Goal: Check status: Check status

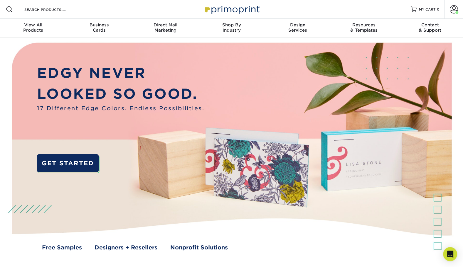
click at [454, 12] on span at bounding box center [454, 9] width 8 height 8
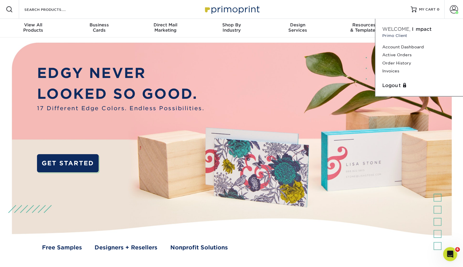
click at [398, 56] on link "Active Orders" at bounding box center [419, 55] width 74 height 8
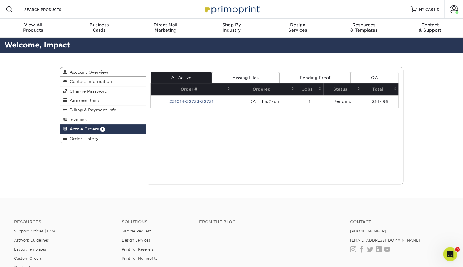
click at [177, 99] on td "251014-52733-32731" at bounding box center [191, 101] width 81 height 12
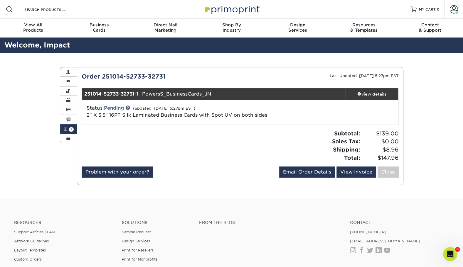
click at [225, 114] on link "2" X 3.5" 16PT Silk Laminated Business Cards with Spot UV on both sides" at bounding box center [177, 115] width 180 height 6
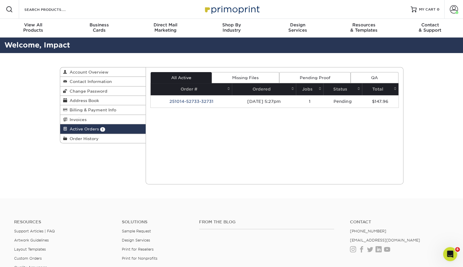
click at [350, 104] on td "Pending" at bounding box center [342, 101] width 39 height 12
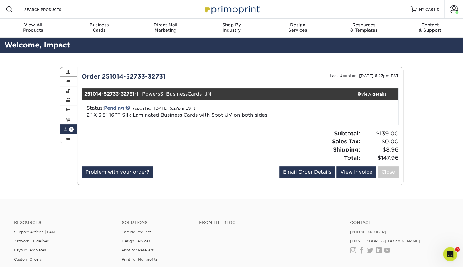
click at [379, 91] on div "view details" at bounding box center [371, 94] width 53 height 6
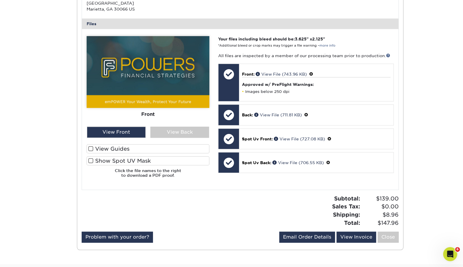
scroll to position [222, 0]
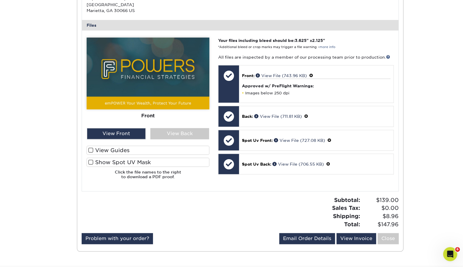
click at [178, 131] on div "View Back" at bounding box center [179, 133] width 59 height 11
